Goal: Find specific page/section: Locate a particular part of the current website

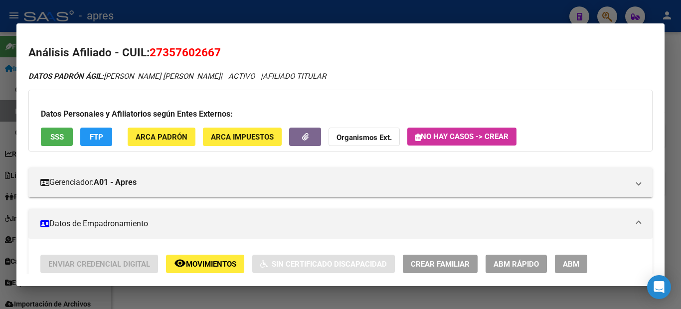
scroll to position [815, 0]
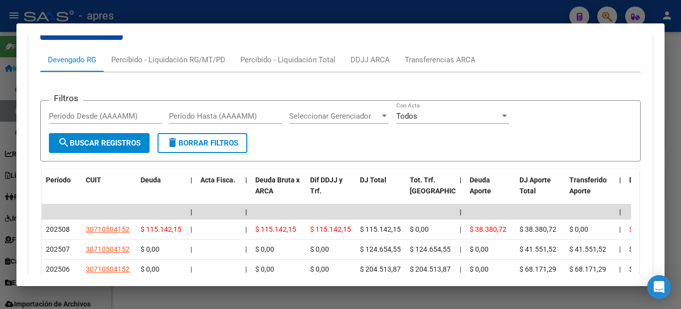
click at [0, 86] on div at bounding box center [340, 154] width 681 height 309
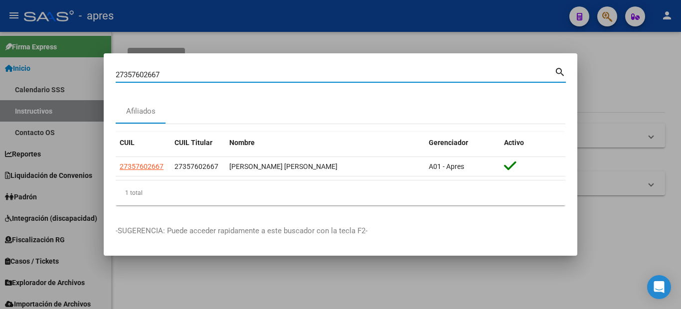
drag, startPoint x: 163, startPoint y: 74, endPoint x: 98, endPoint y: 63, distance: 66.3
click at [102, 63] on div "27357602667 Buscar (apellido, dni, cuil, nro traspaso, cuit, obra social) searc…" at bounding box center [340, 154] width 681 height 309
paste input "0237674813"
type input "20237674813"
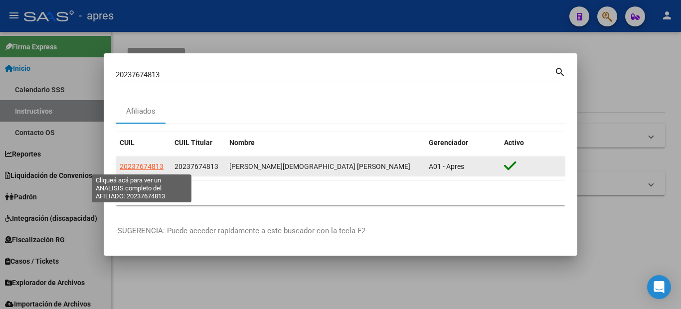
click at [149, 170] on span "20237674813" at bounding box center [142, 166] width 44 height 8
type textarea "20237674813"
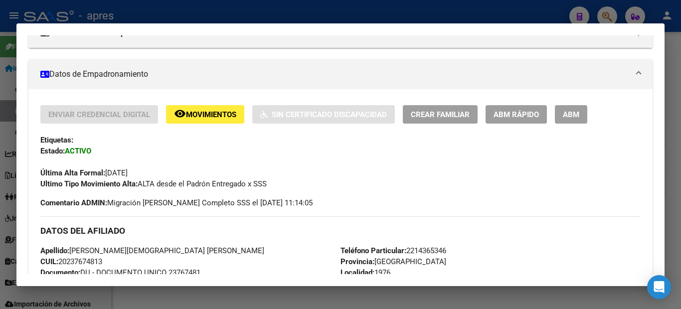
scroll to position [0, 0]
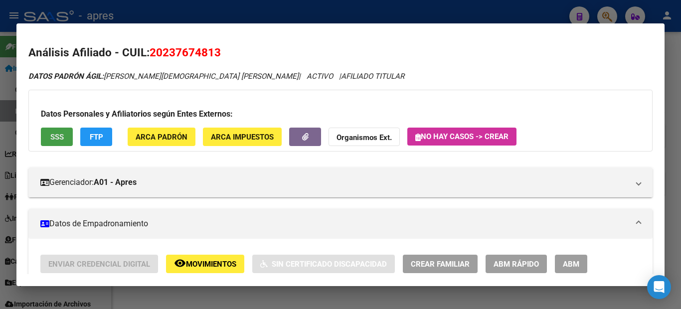
click at [71, 143] on button "SSS" at bounding box center [57, 137] width 32 height 18
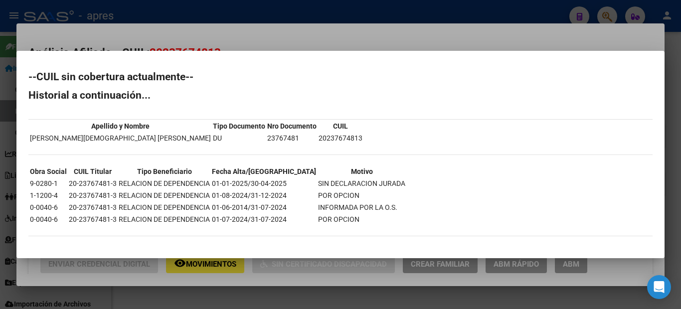
click at [0, 145] on div at bounding box center [340, 154] width 681 height 309
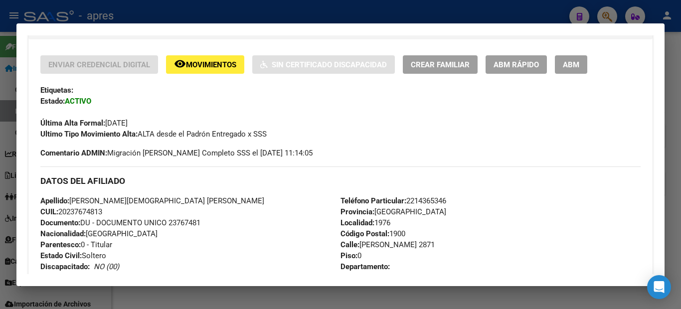
scroll to position [299, 0]
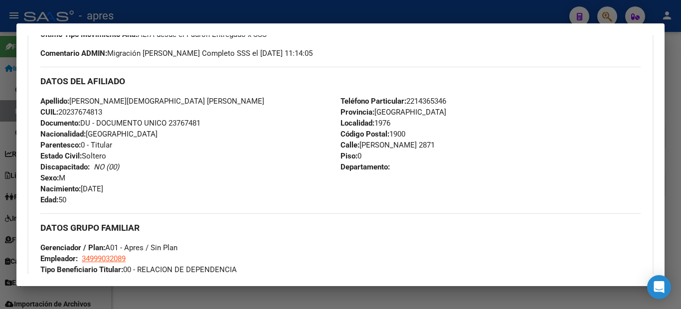
click at [0, 148] on div at bounding box center [340, 154] width 681 height 309
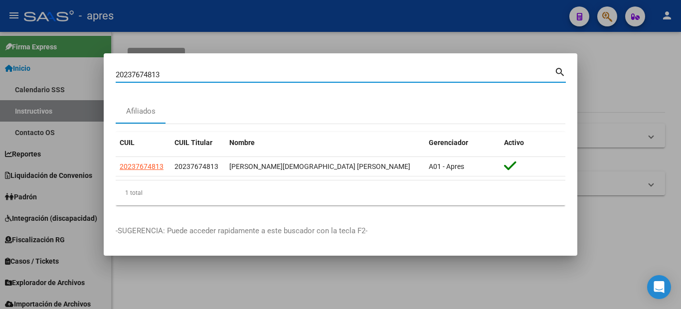
drag, startPoint x: 180, startPoint y: 73, endPoint x: 0, endPoint y: 49, distance: 181.5
click at [0, 62] on div "20237674813 Buscar (apellido, dni, cuil, nro traspaso, cuit, obra social) searc…" at bounding box center [340, 154] width 681 height 309
paste input "348069196"
type input "20348069196"
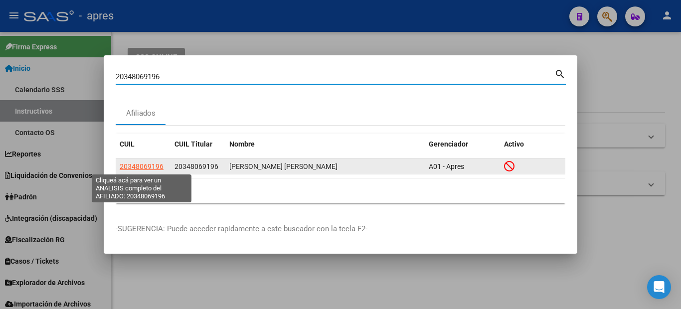
click at [149, 170] on span "20348069196" at bounding box center [142, 166] width 44 height 8
type textarea "20348069196"
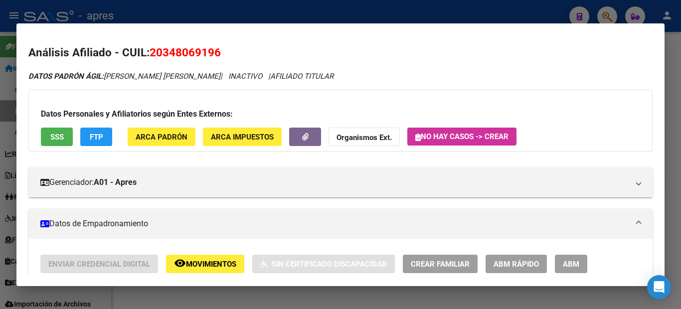
click at [61, 140] on span "SSS" at bounding box center [56, 137] width 13 height 9
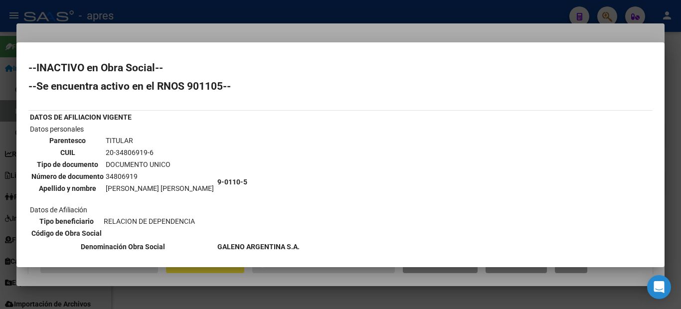
scroll to position [150, 0]
